Goal: Information Seeking & Learning: Learn about a topic

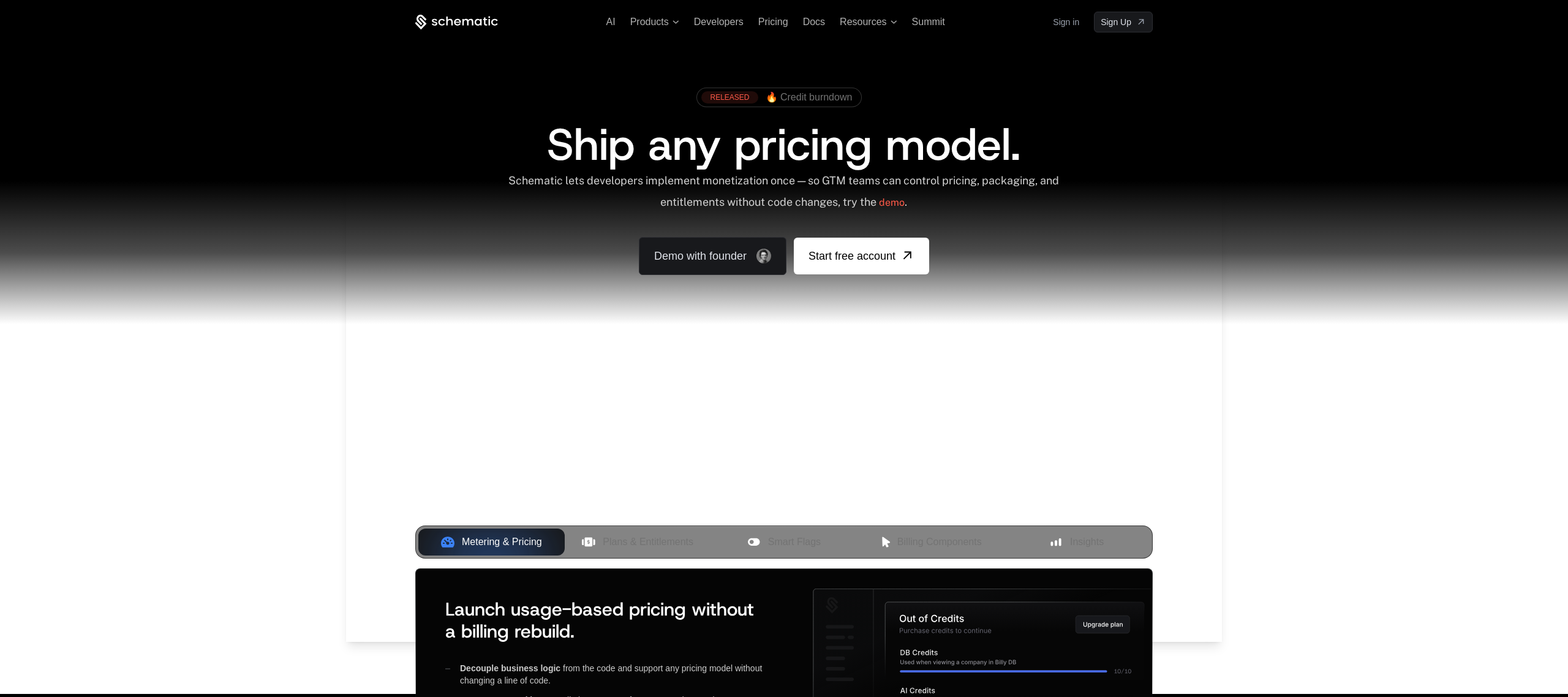
scroll to position [3, 0]
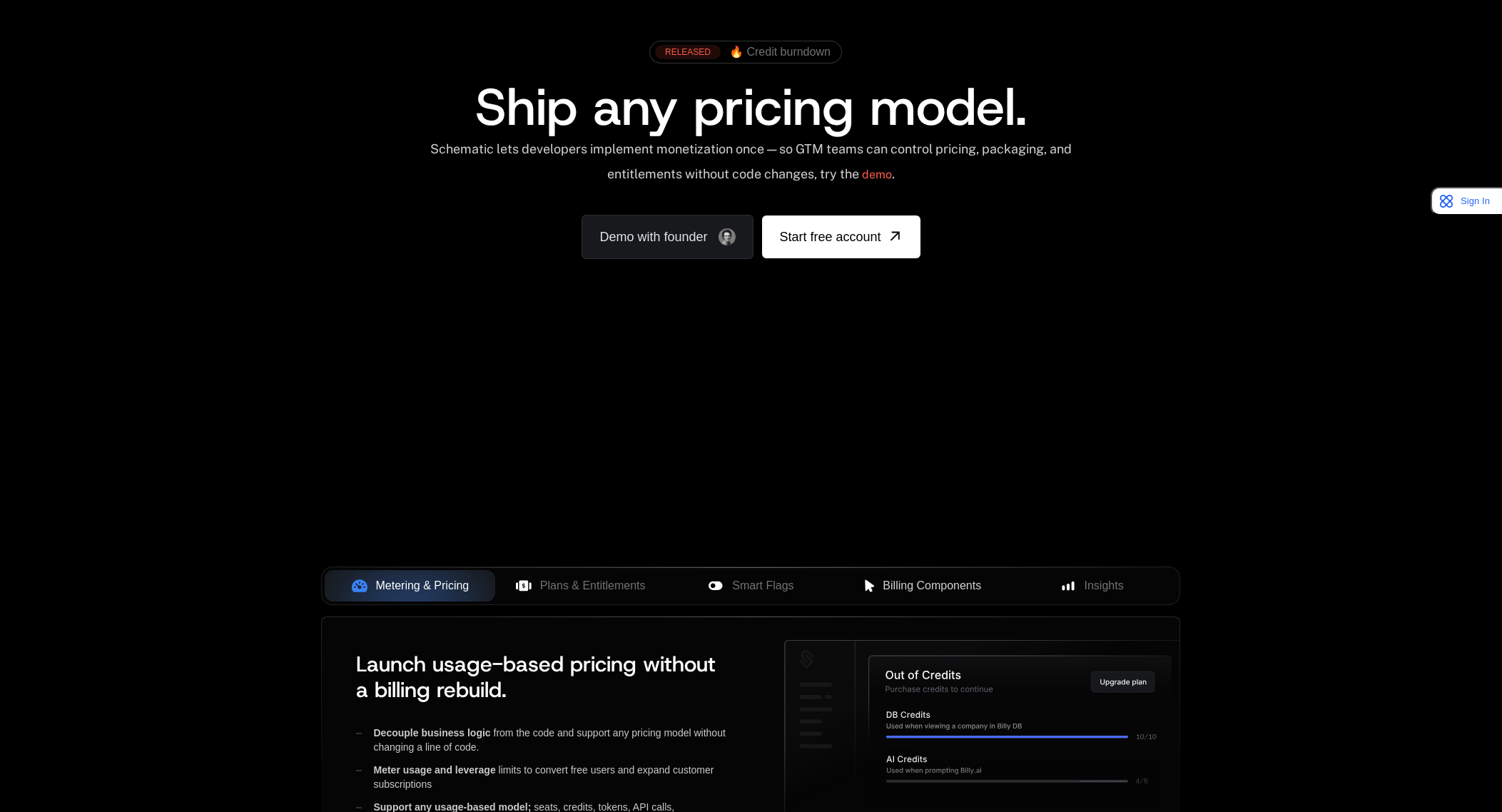
scroll to position [66, 0]
click at [937, 589] on span "Billing Components" at bounding box center [931, 583] width 98 height 17
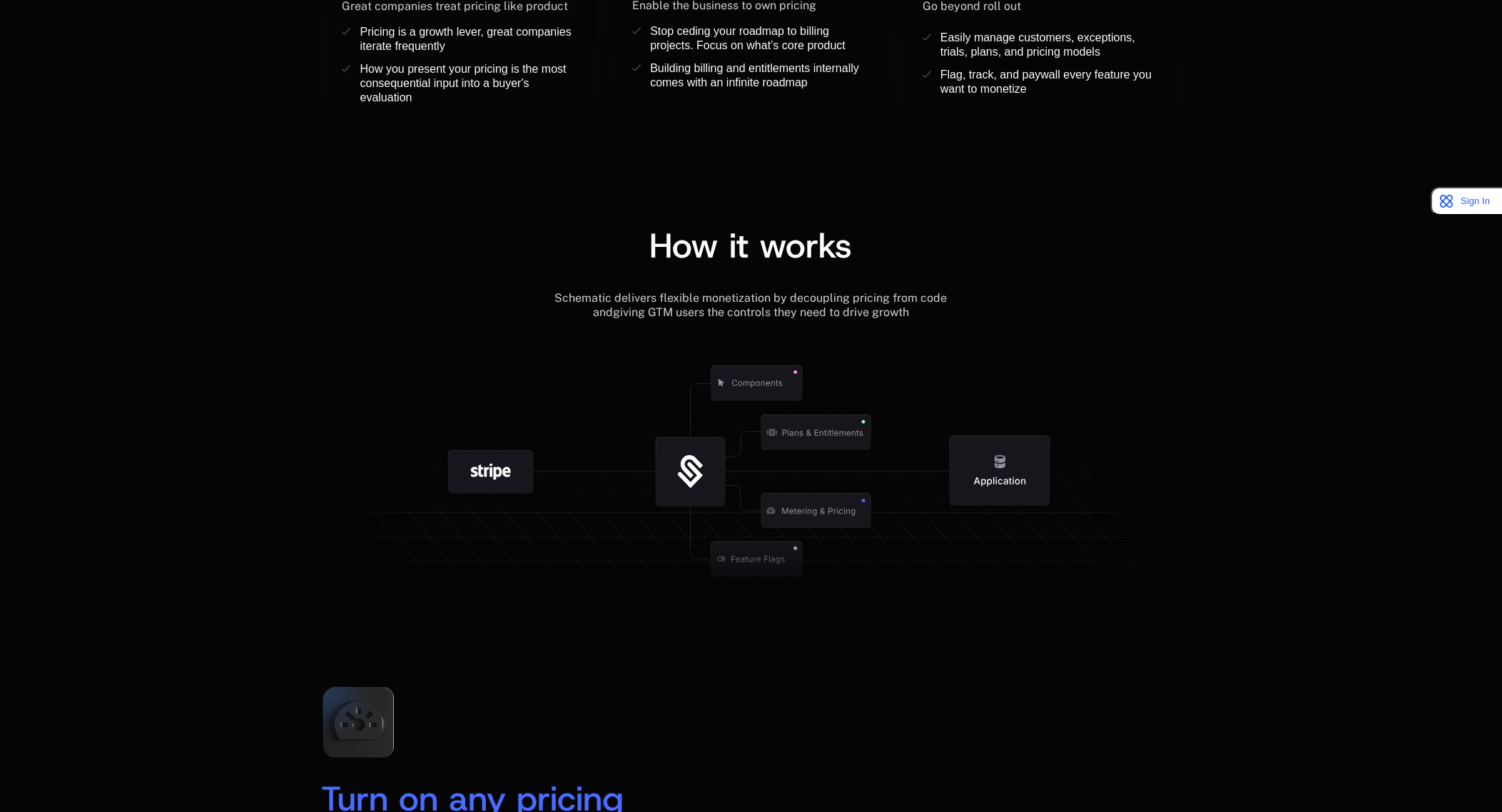
scroll to position [0, 0]
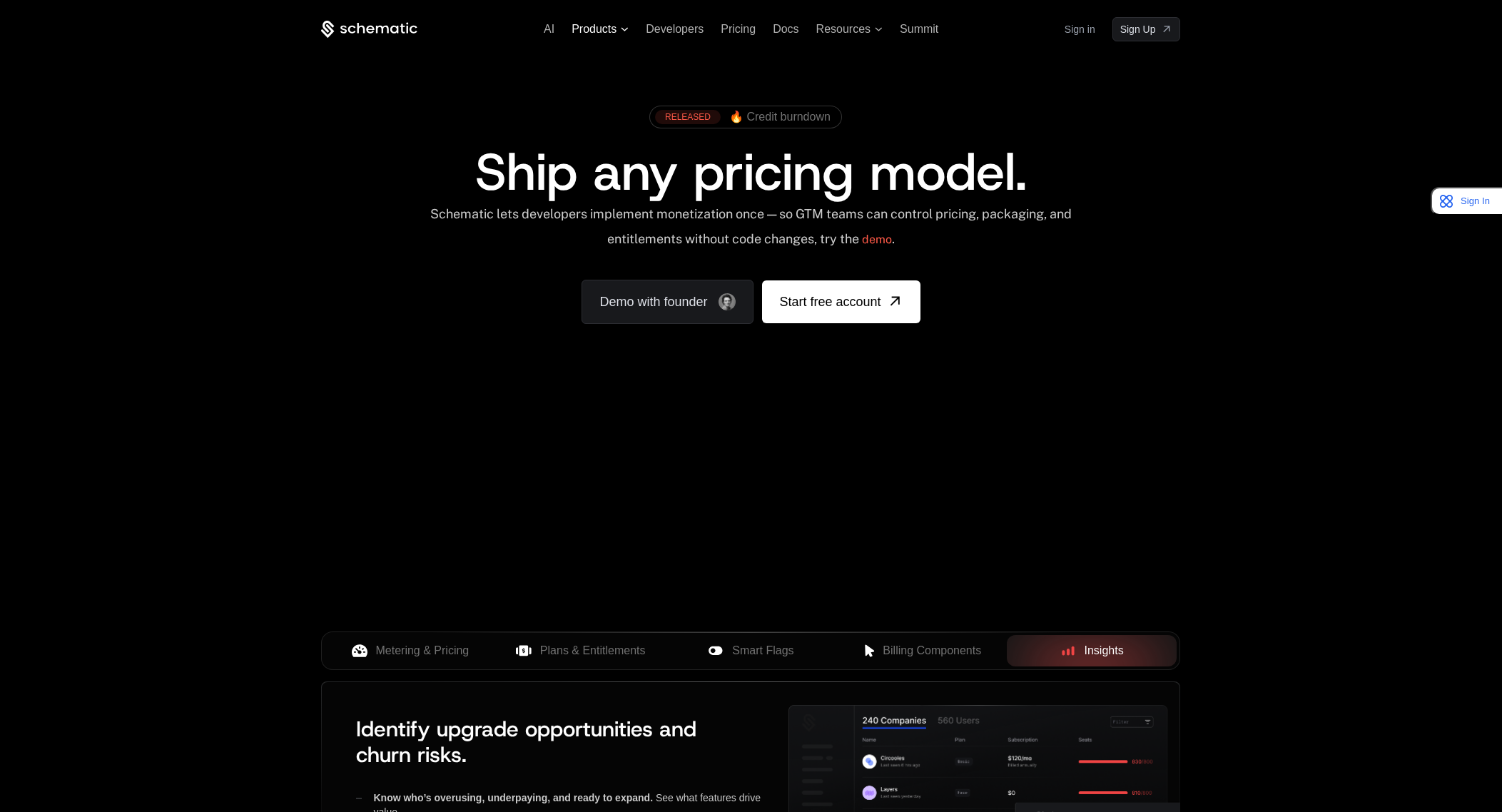
click at [618, 28] on span "Products" at bounding box center [600, 29] width 57 height 13
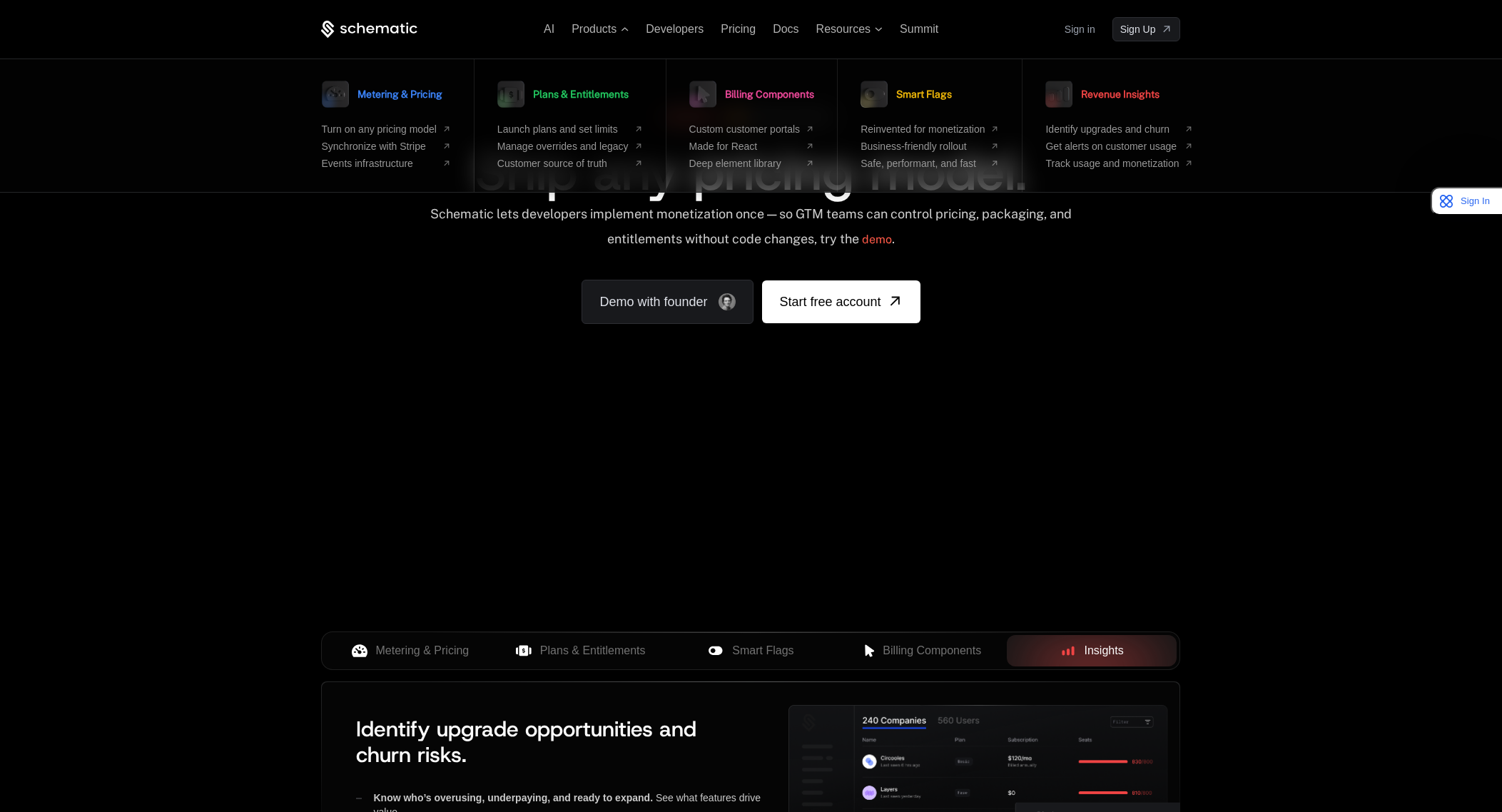
click at [597, 98] on span "Plans & Entitlements" at bounding box center [580, 94] width 96 height 10
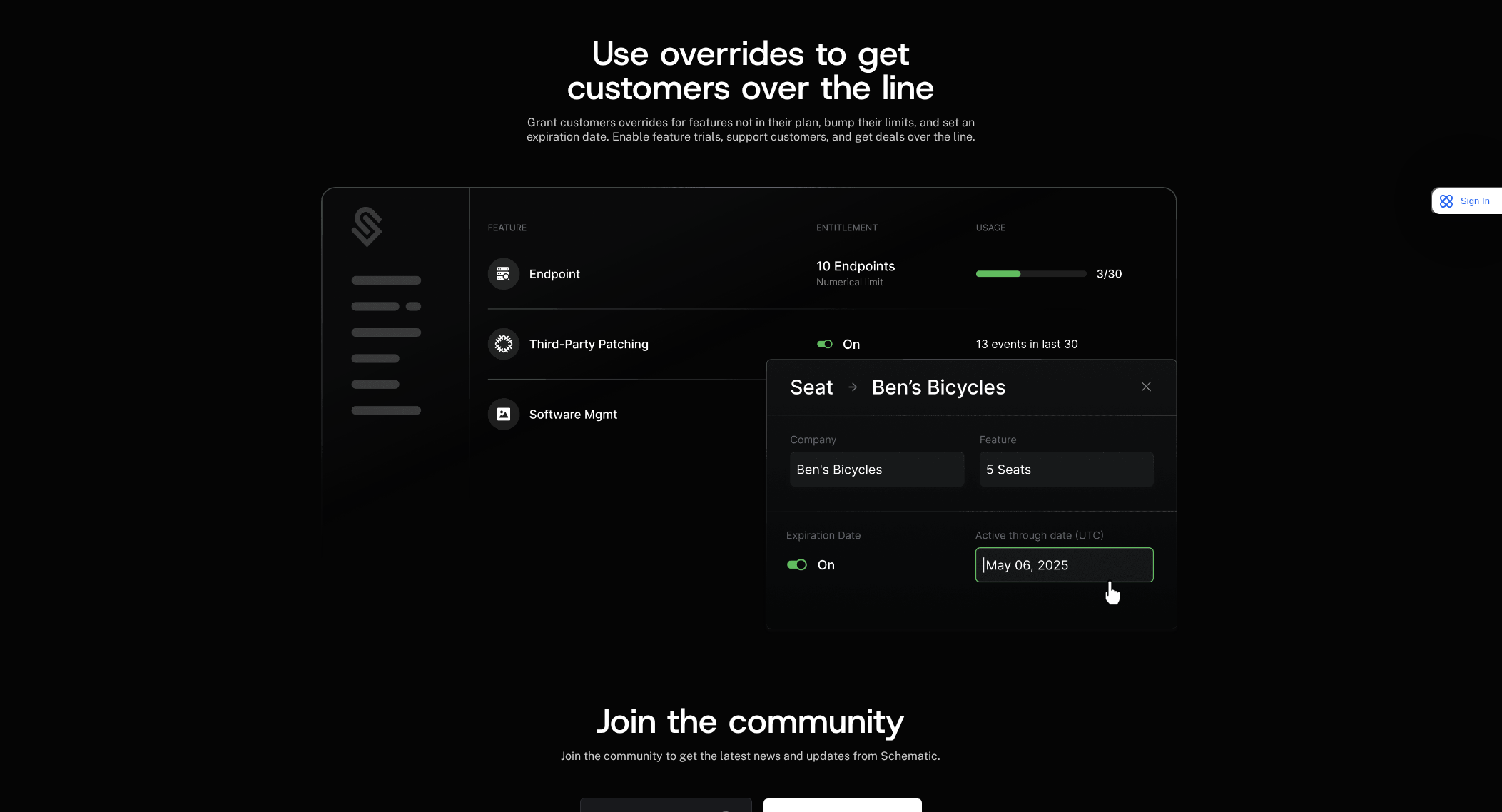
scroll to position [2246, 0]
